Goal: Task Accomplishment & Management: Manage account settings

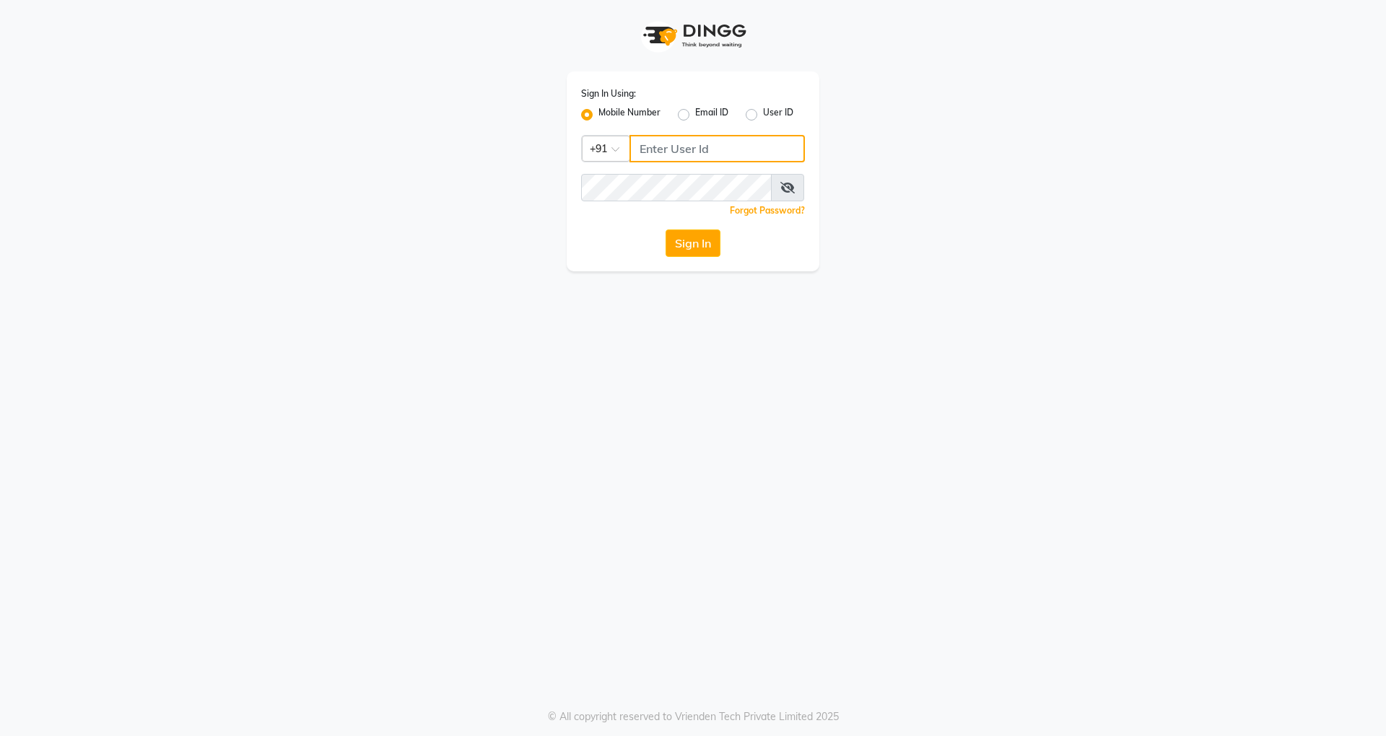
click at [676, 140] on input "Username" at bounding box center [716, 148] width 175 height 27
type input "8291731647"
click at [772, 189] on span at bounding box center [787, 187] width 33 height 27
click at [781, 188] on icon at bounding box center [787, 188] width 14 height 12
click at [590, 219] on div "Sign In Using: Mobile Number Email ID User ID Country Code × [PHONE_NUMBER] Rem…" at bounding box center [693, 171] width 253 height 200
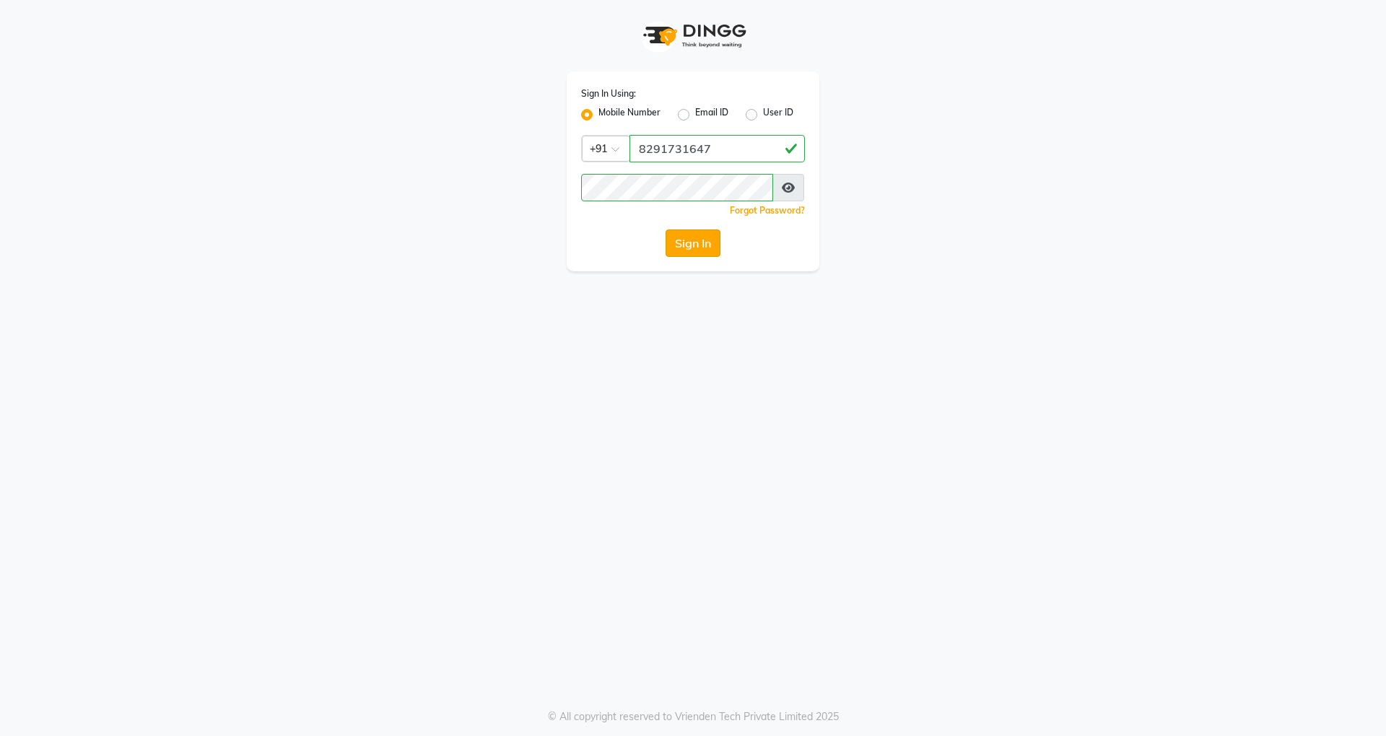
click at [685, 240] on button "Sign In" at bounding box center [692, 243] width 55 height 27
